Goal: Information Seeking & Learning: Learn about a topic

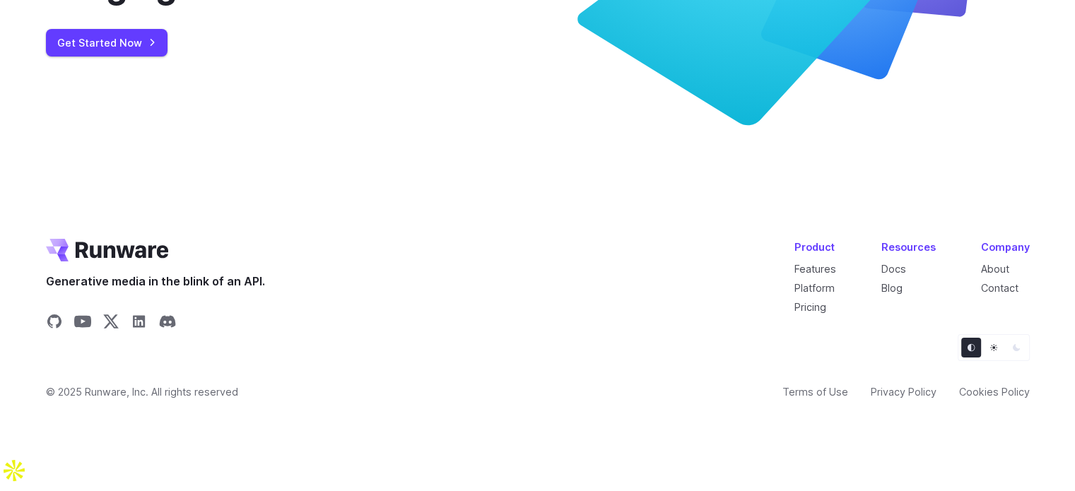
scroll to position [5476, 0]
click at [1001, 275] on link "About" at bounding box center [995, 269] width 28 height 12
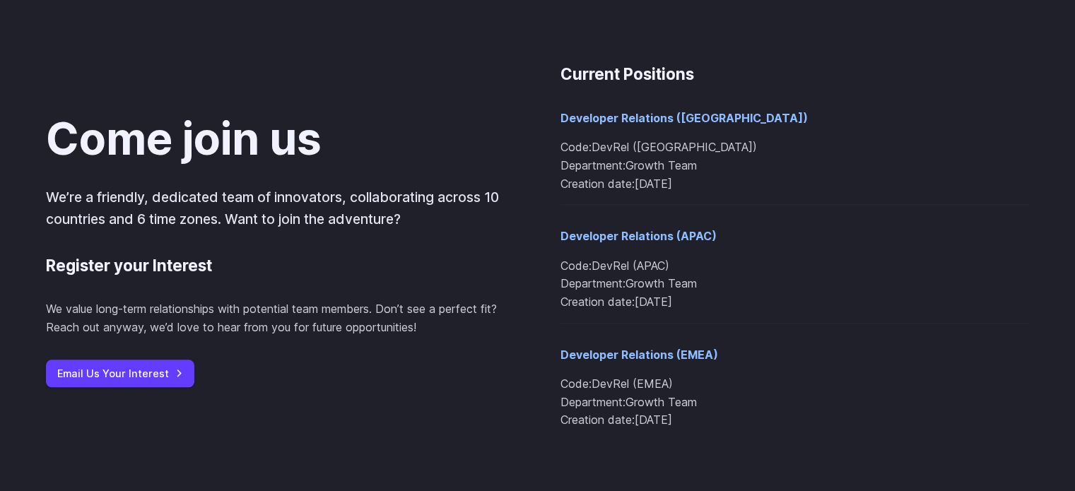
scroll to position [1810, 0]
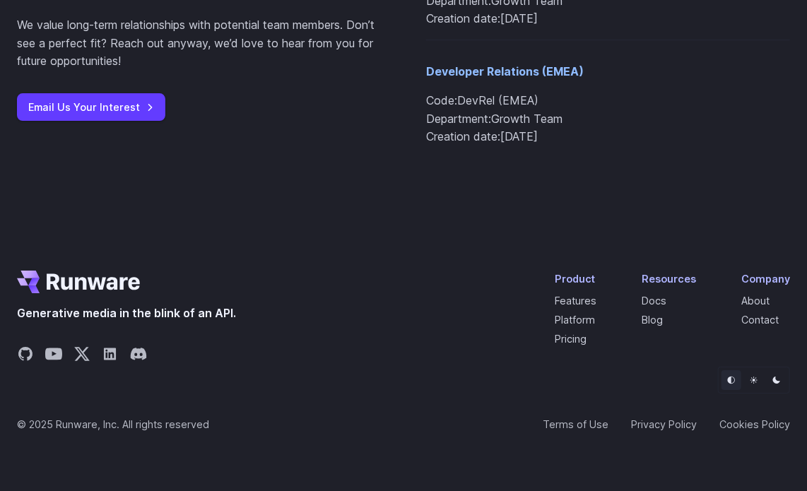
scroll to position [1812, 0]
